Goal: Information Seeking & Learning: Find contact information

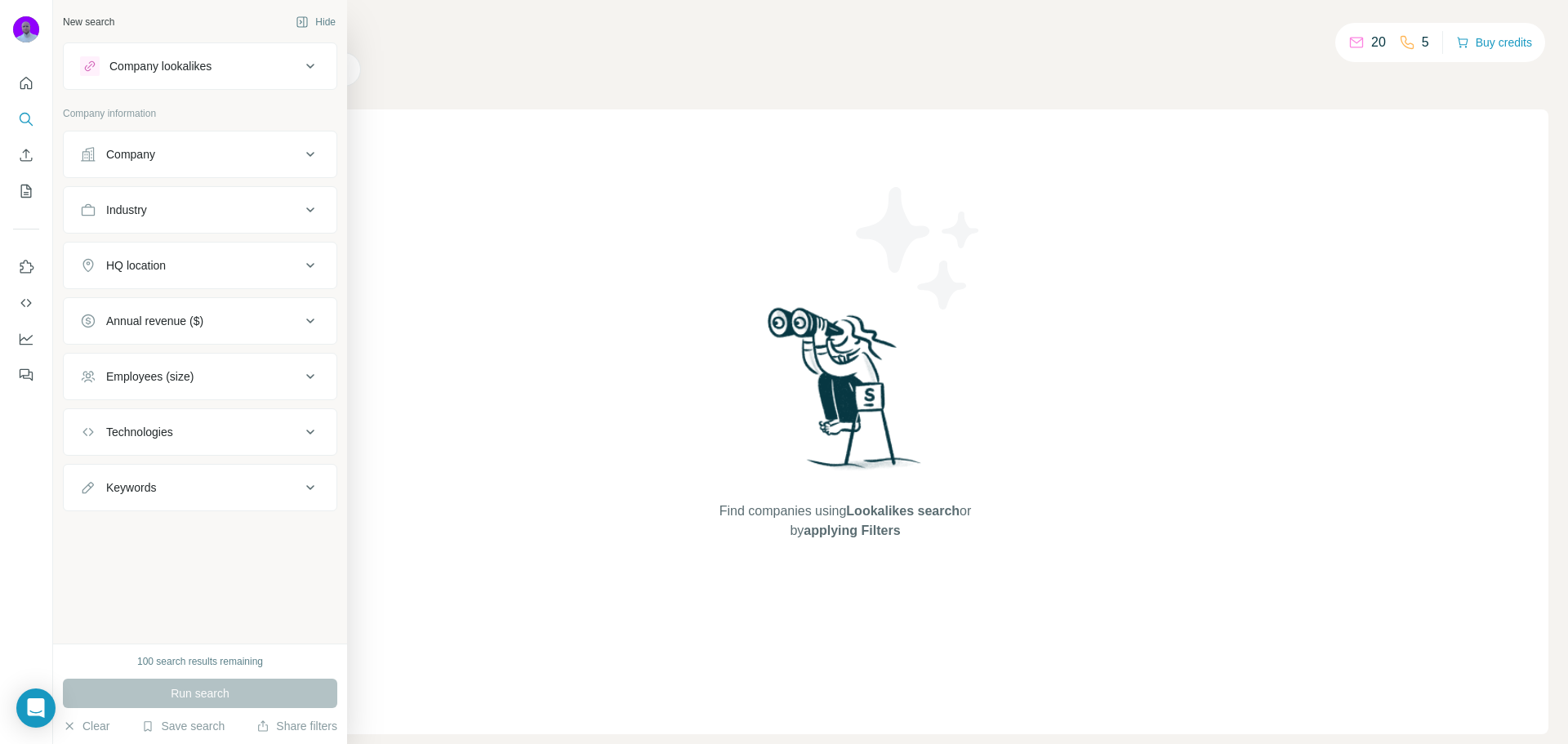
click at [202, 205] on div "Industry" at bounding box center [190, 209] width 221 height 16
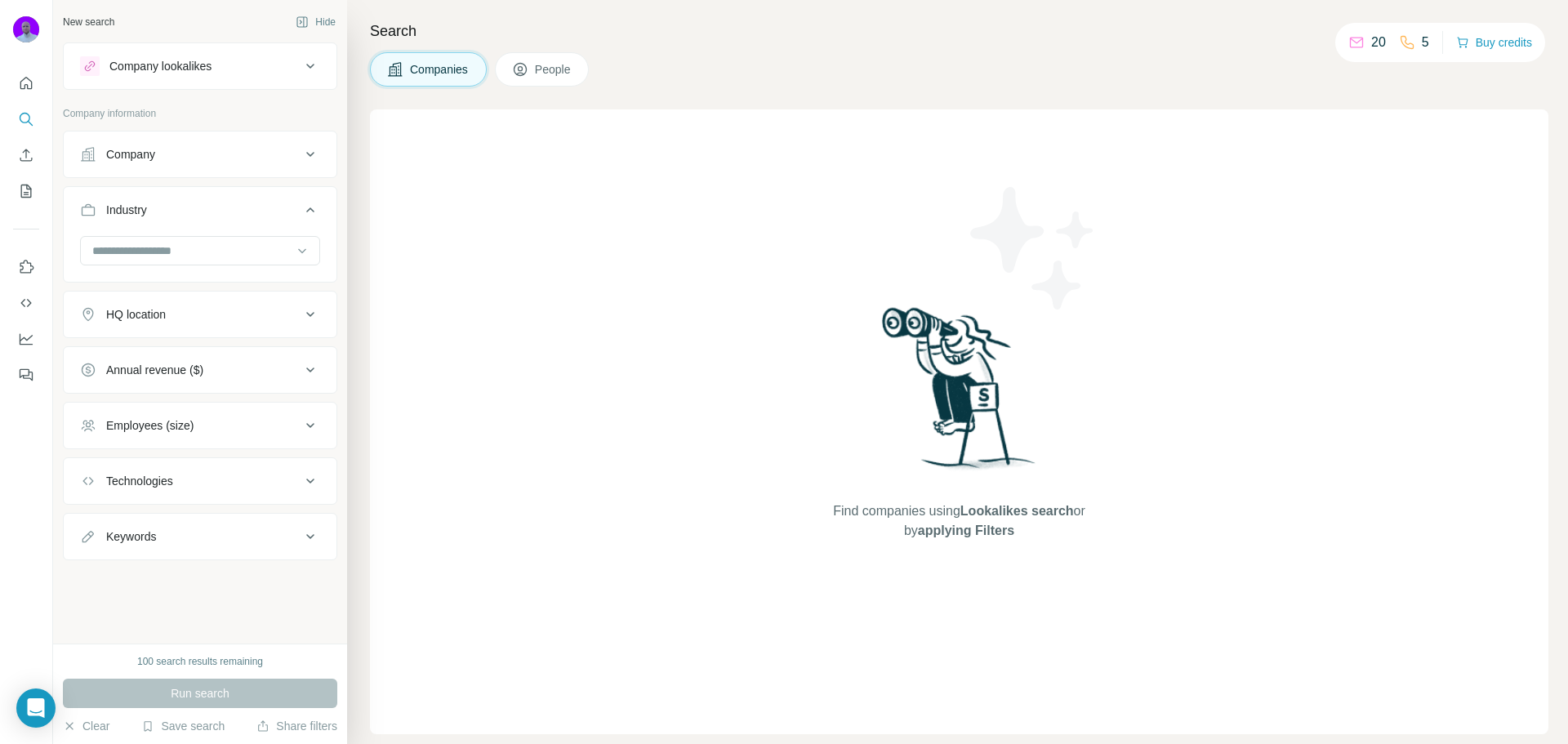
click at [202, 205] on div "Industry" at bounding box center [190, 209] width 221 height 16
click at [193, 166] on button "Company" at bounding box center [200, 154] width 273 height 39
click at [190, 198] on input "text" at bounding box center [199, 196] width 240 height 29
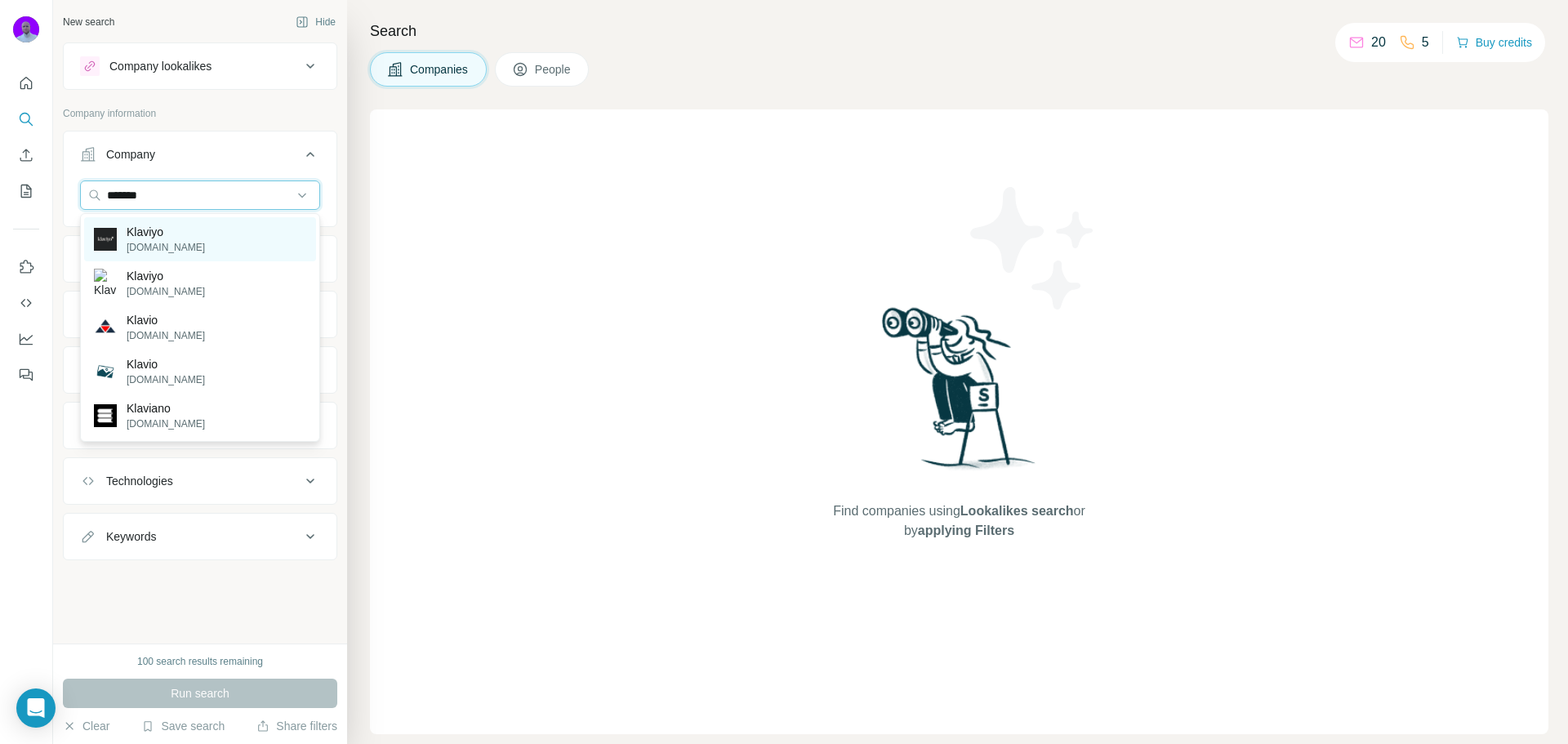
type input "*******"
click at [184, 234] on div "Klaviyo [DOMAIN_NAME]" at bounding box center [200, 239] width 232 height 44
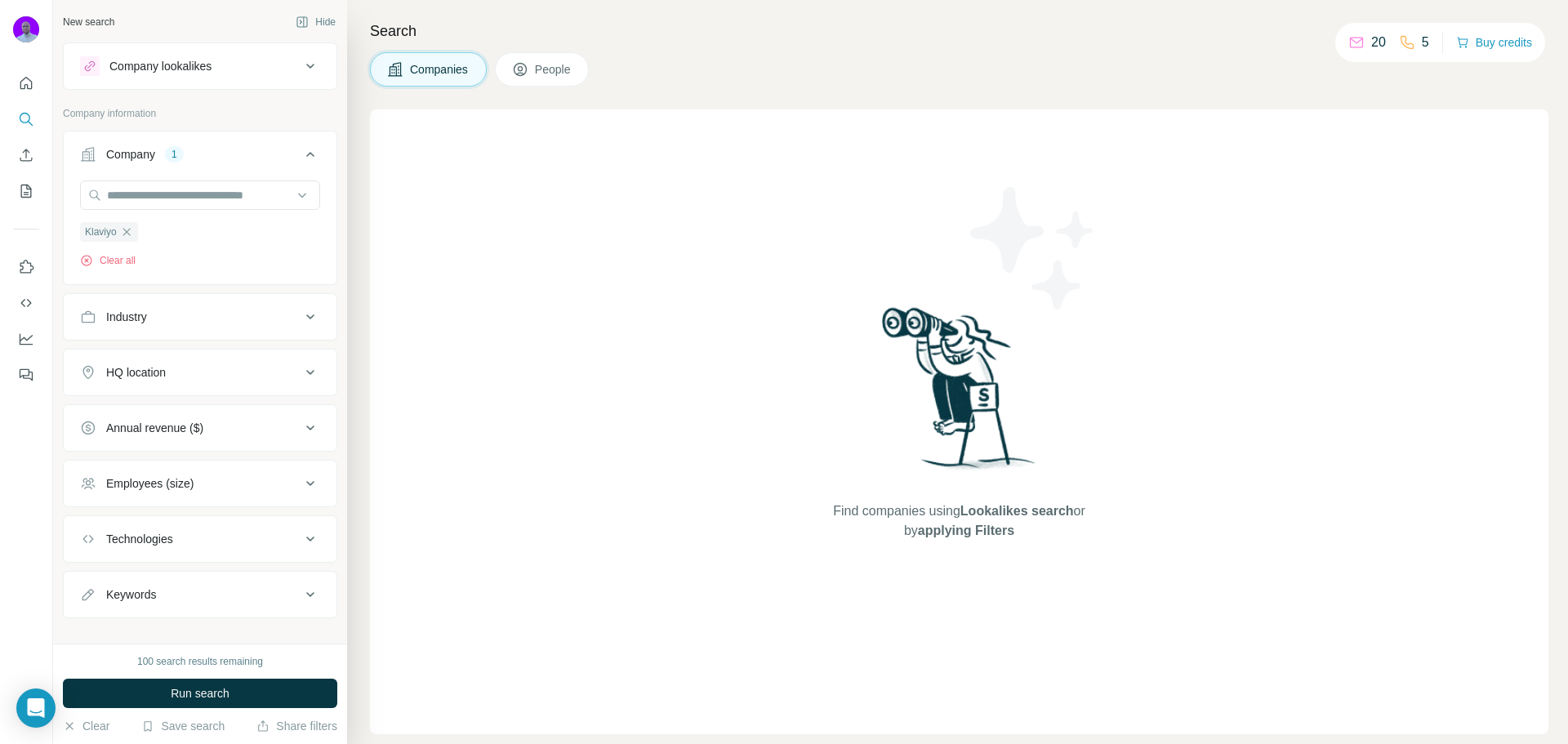
click at [550, 71] on span "People" at bounding box center [553, 69] width 37 height 16
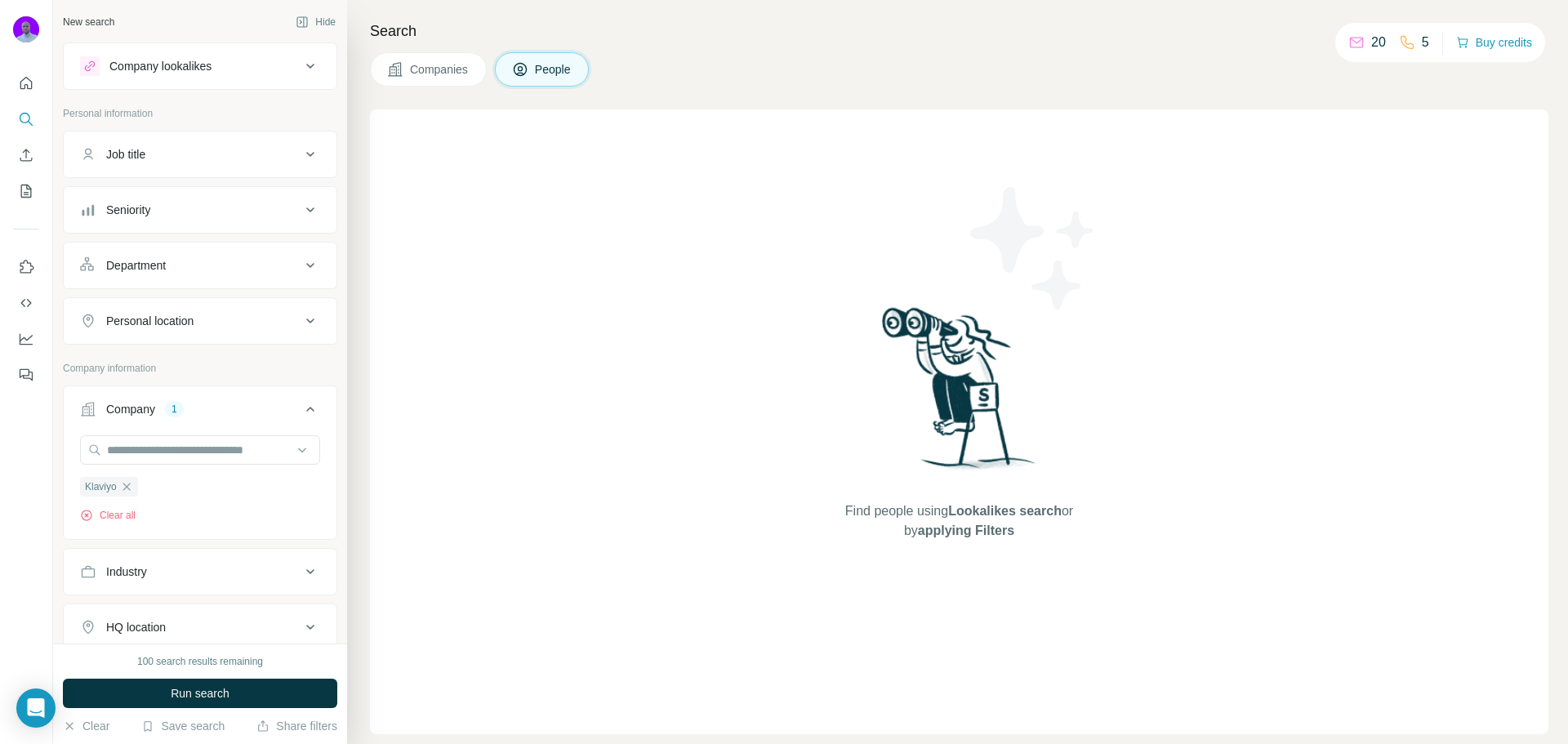
click at [140, 162] on div "Job title" at bounding box center [125, 154] width 39 height 16
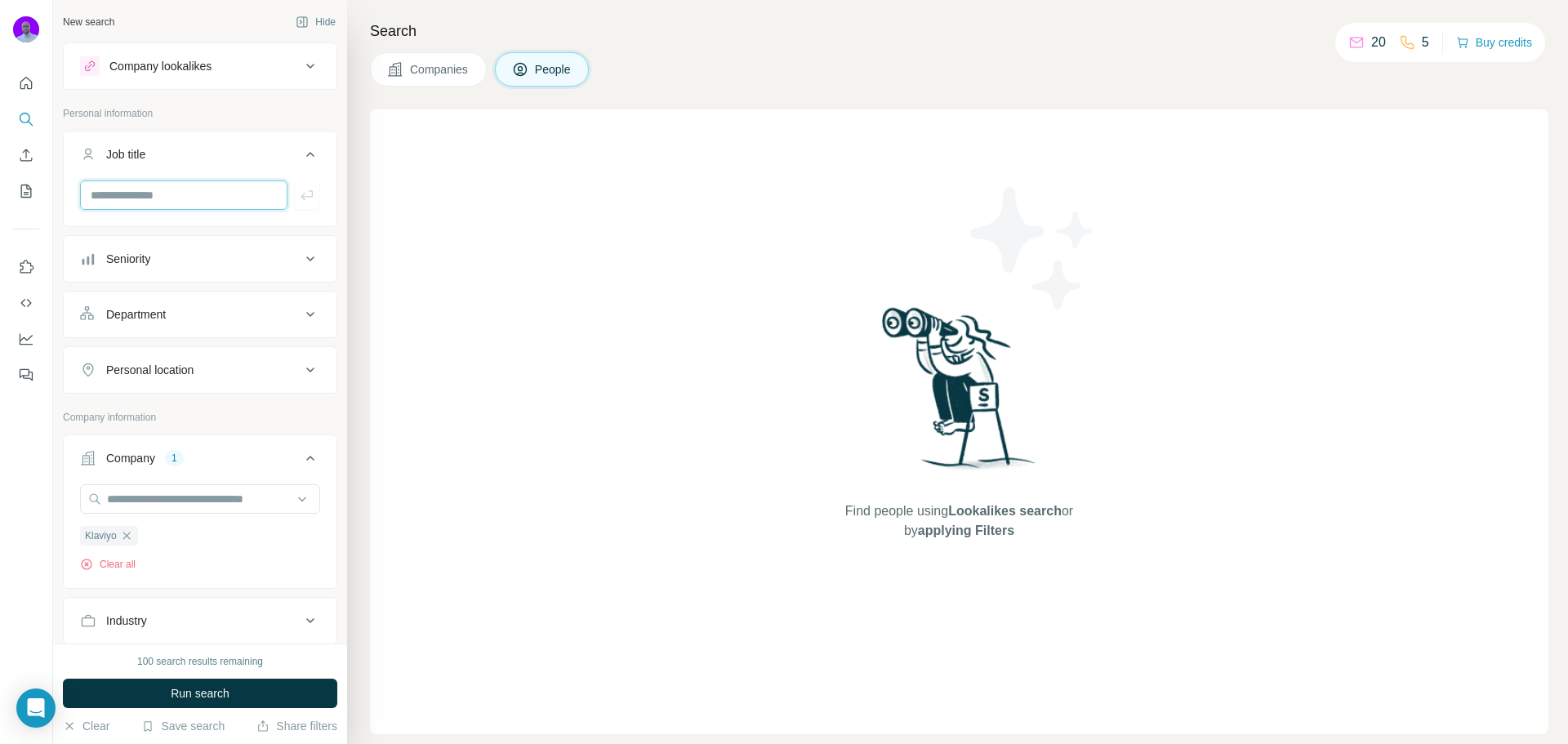
click at [166, 201] on input "text" at bounding box center [183, 196] width 208 height 29
type input "**********"
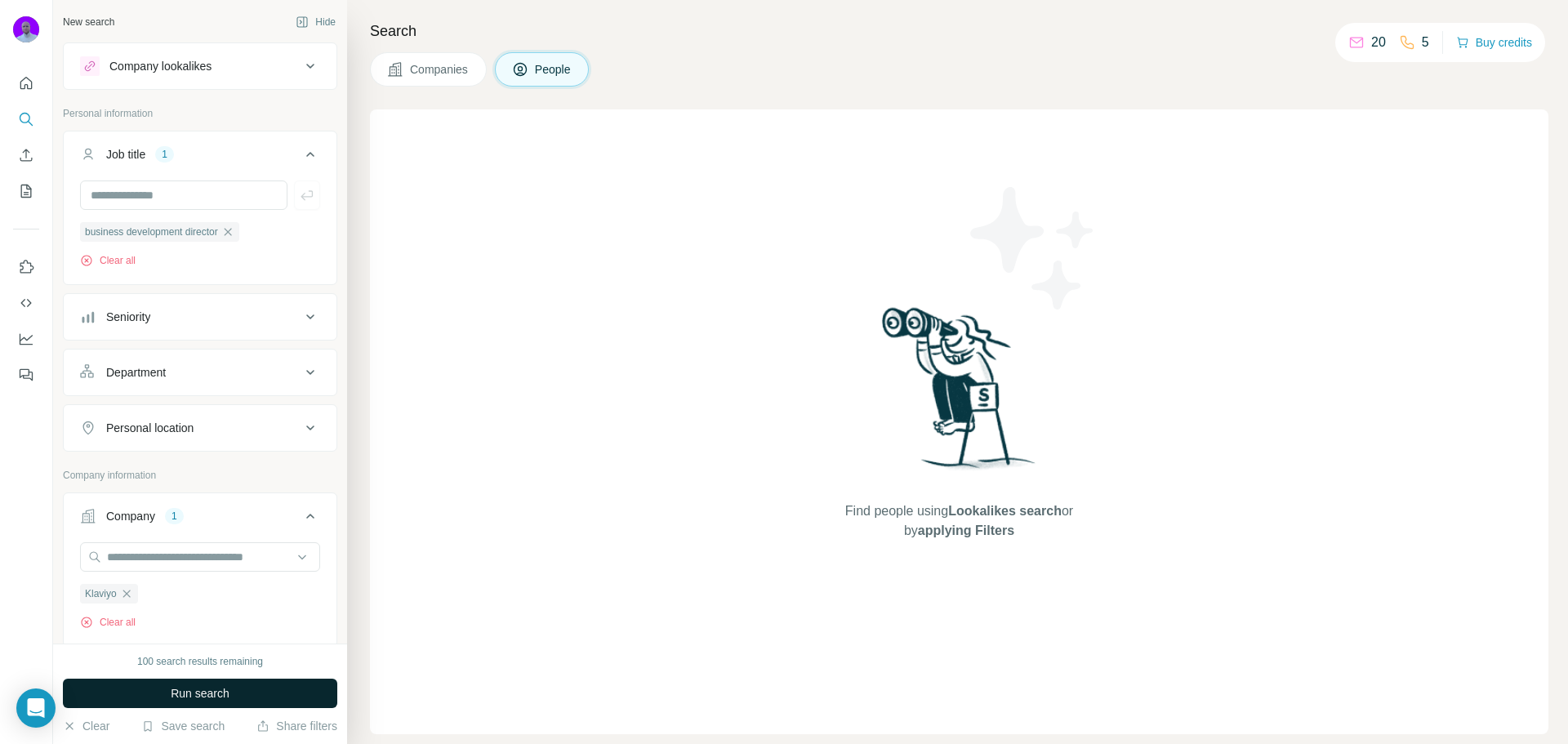
click at [204, 697] on span "Run search" at bounding box center [200, 693] width 59 height 16
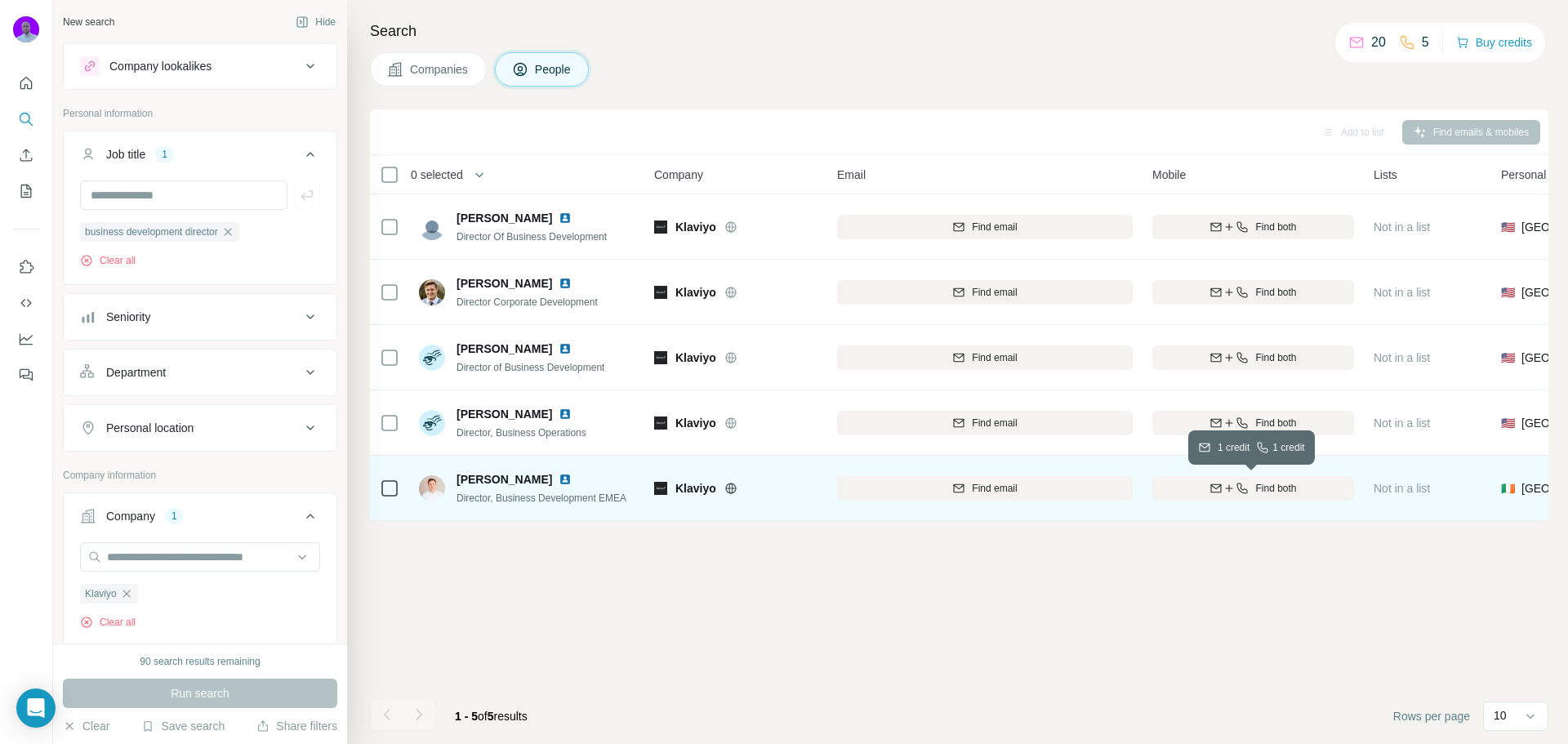
click at [1249, 485] on div "Find both" at bounding box center [1252, 488] width 202 height 15
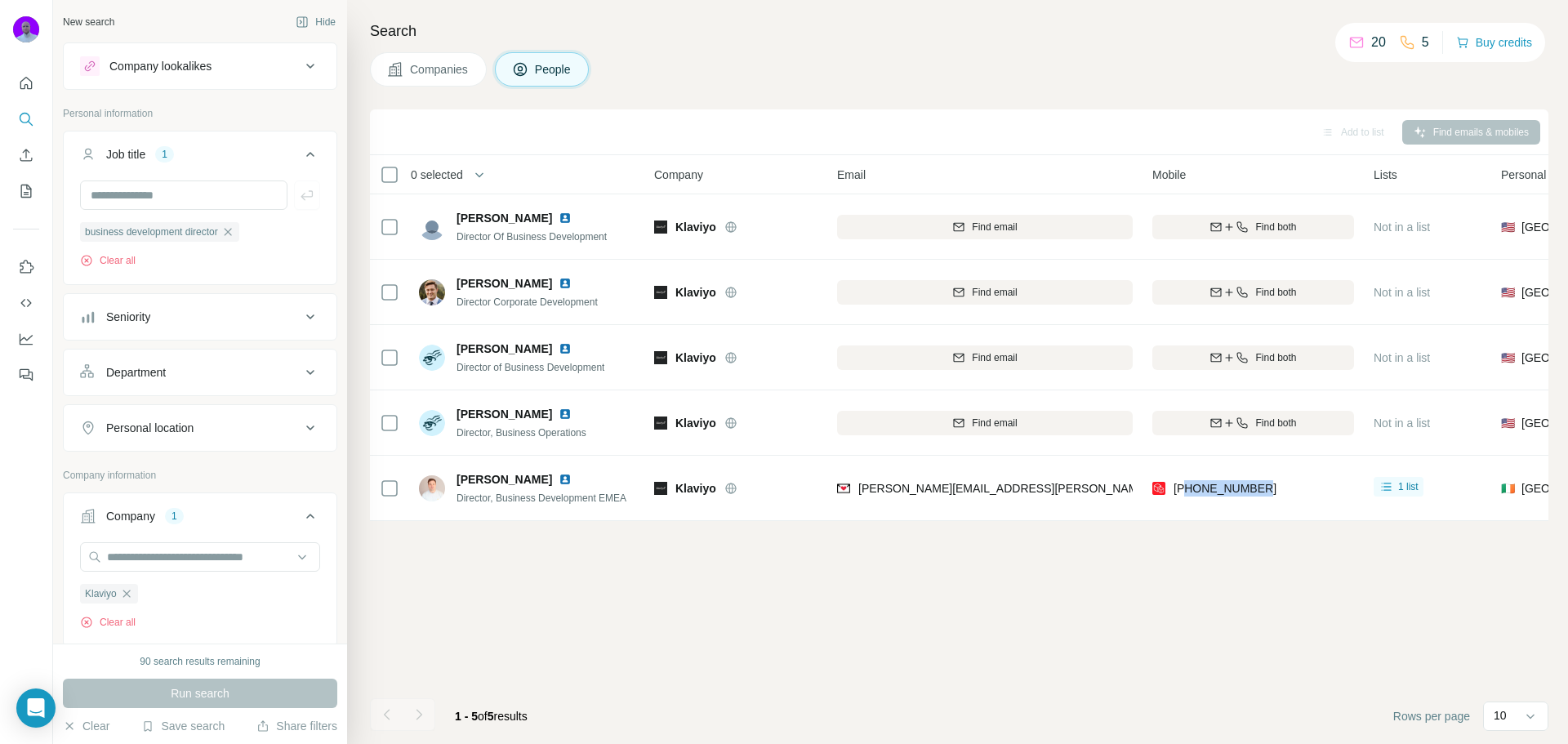
drag, startPoint x: 1288, startPoint y: 491, endPoint x: 1208, endPoint y: 557, distance: 103.7
click at [1201, 548] on div "Add to list Find emails & mobiles 0 selected People Company Email Mobile Lists …" at bounding box center [958, 426] width 1178 height 634
